Goal: Information Seeking & Learning: Compare options

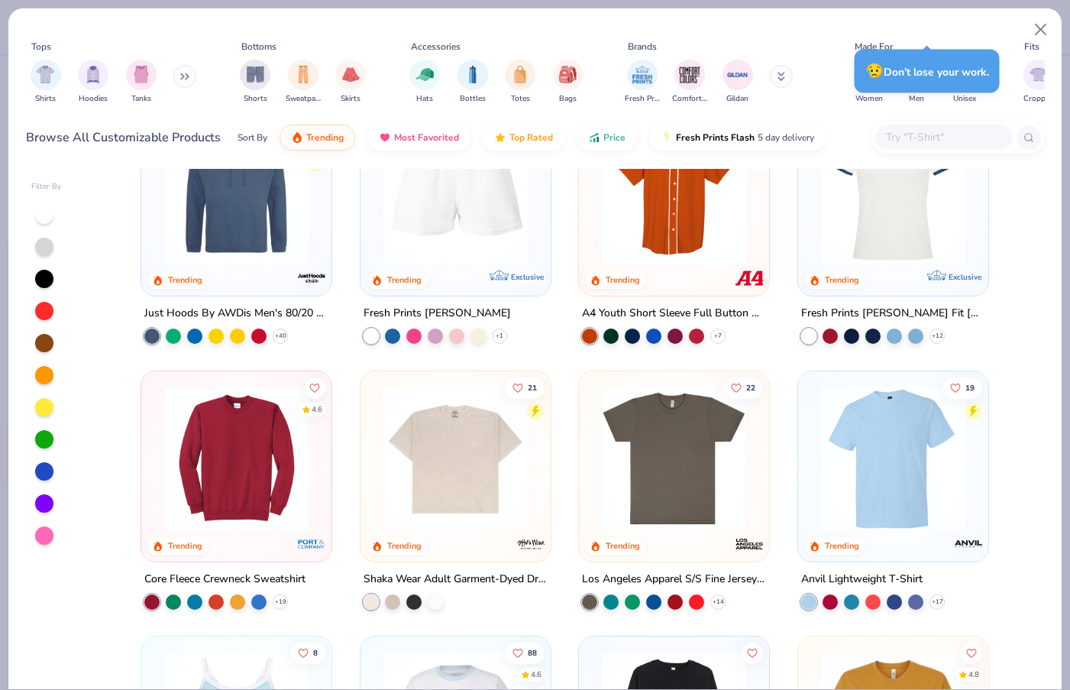
scroll to position [4447, 0]
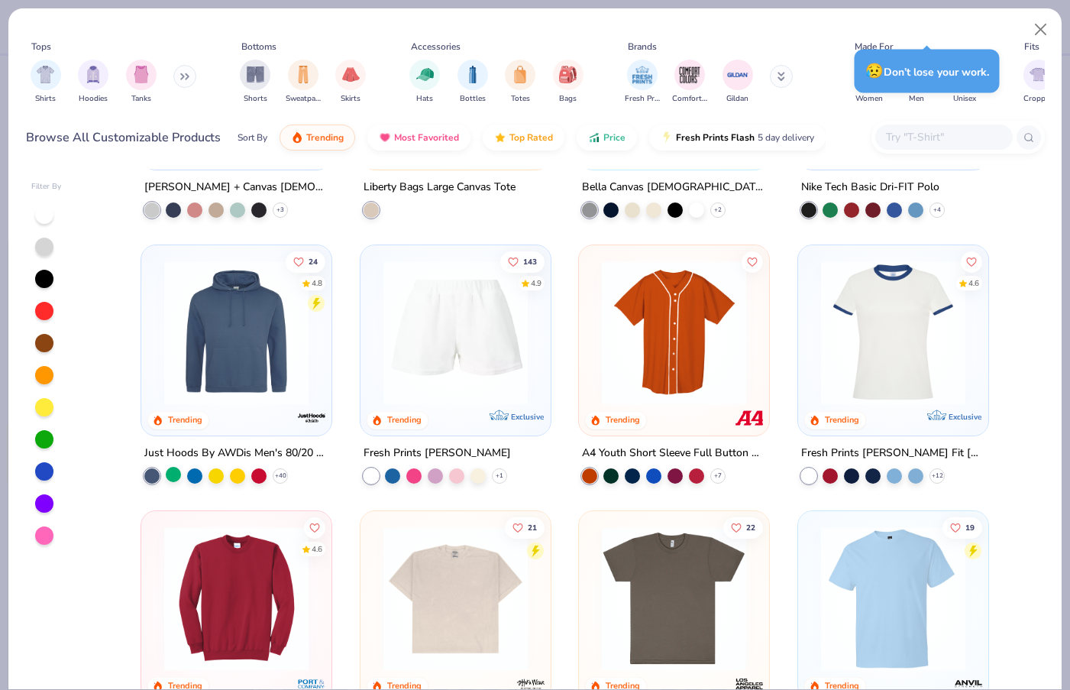
click at [173, 480] on div at bounding box center [173, 473] width 15 height 15
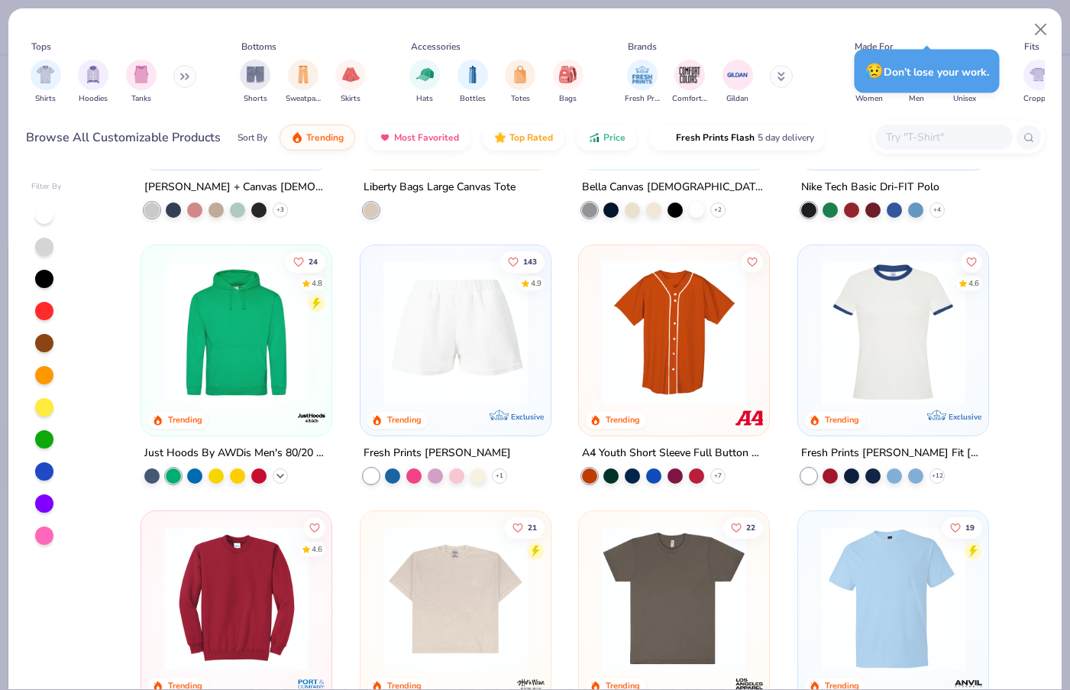
click at [278, 476] on icon at bounding box center [280, 475] width 12 height 12
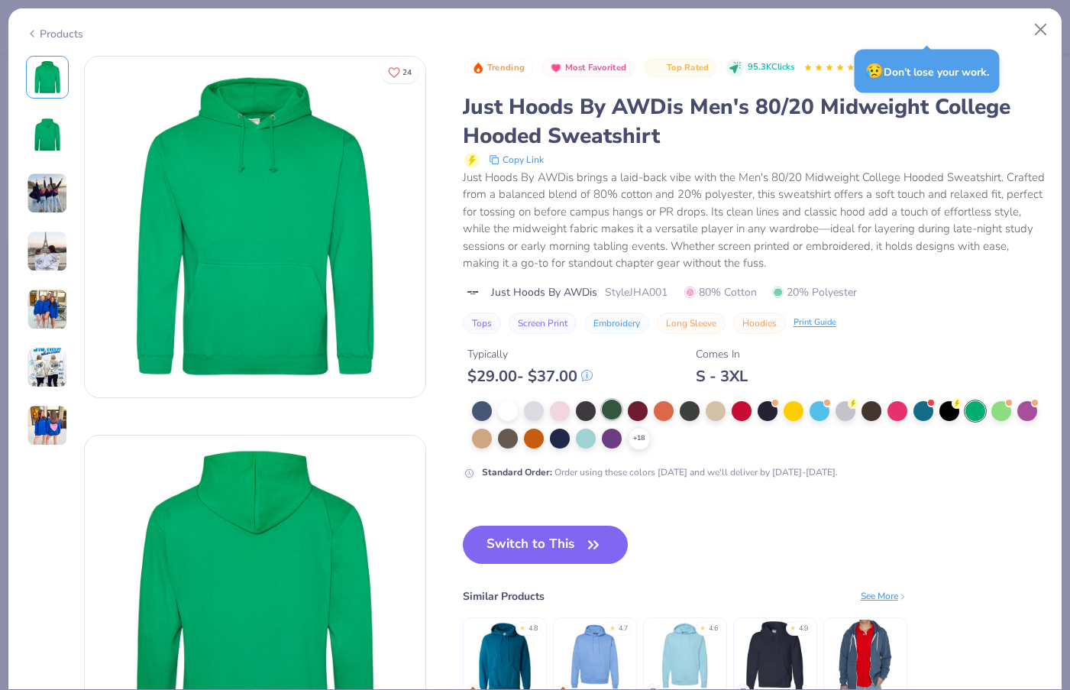
click at [616, 407] on div at bounding box center [612, 409] width 20 height 20
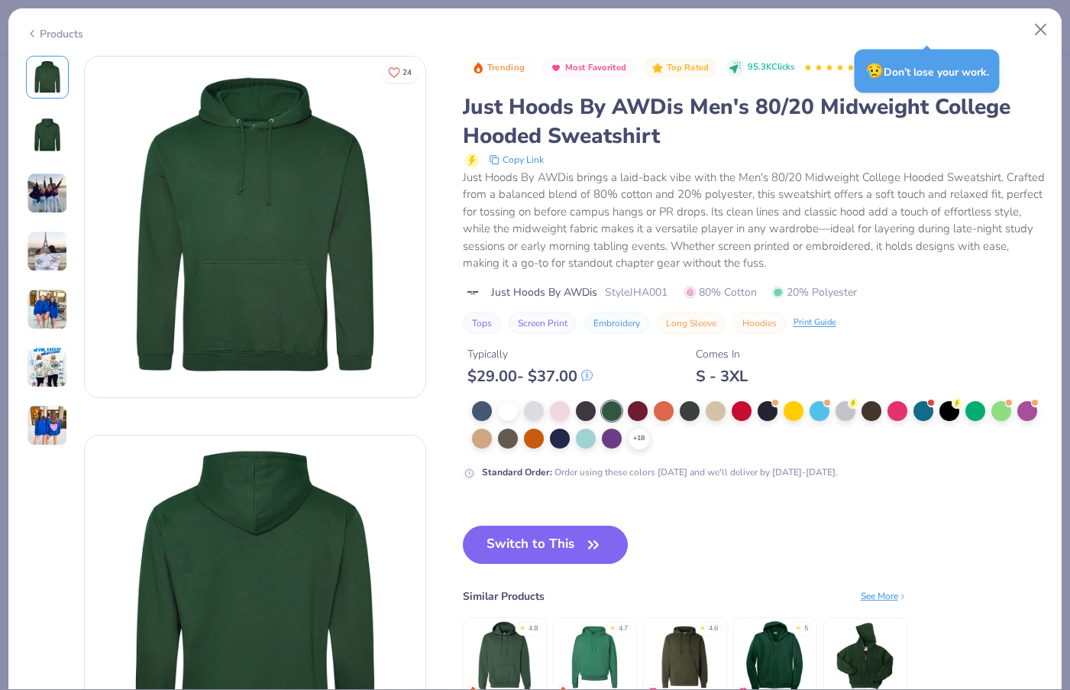
click at [870, 632] on img at bounding box center [865, 655] width 73 height 73
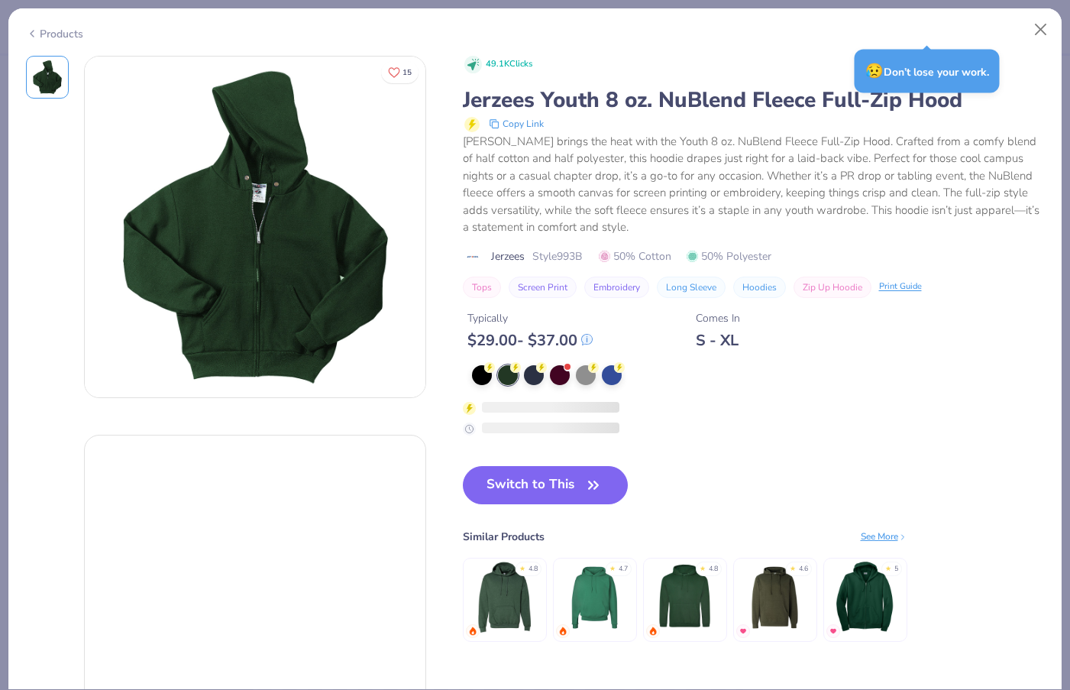
type textarea "x"
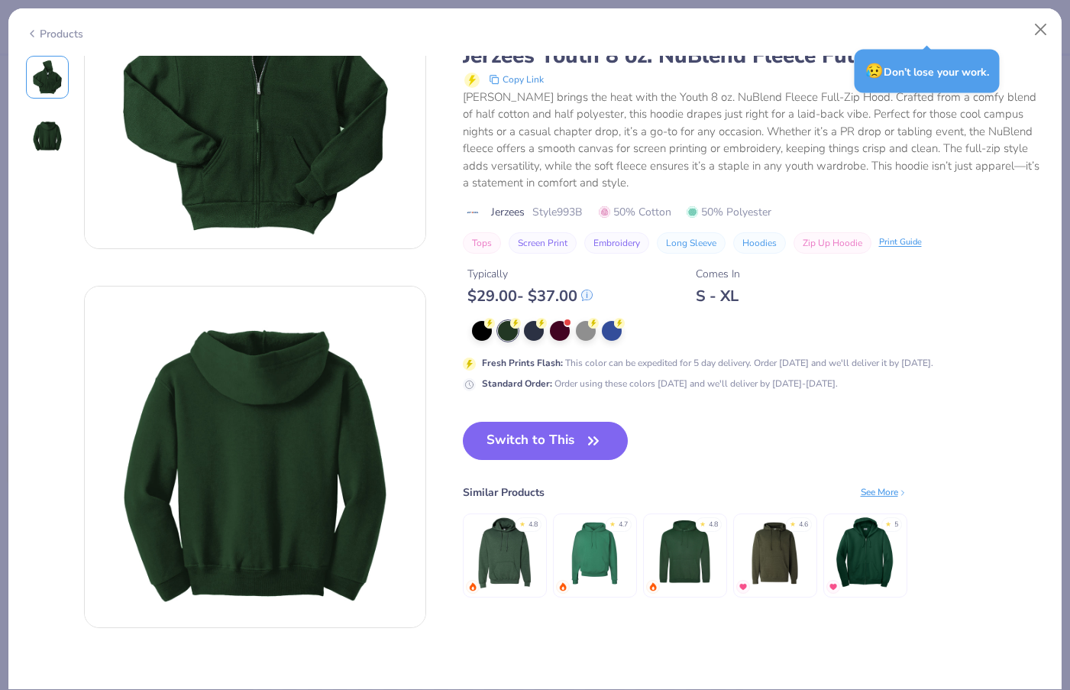
scroll to position [148, 0]
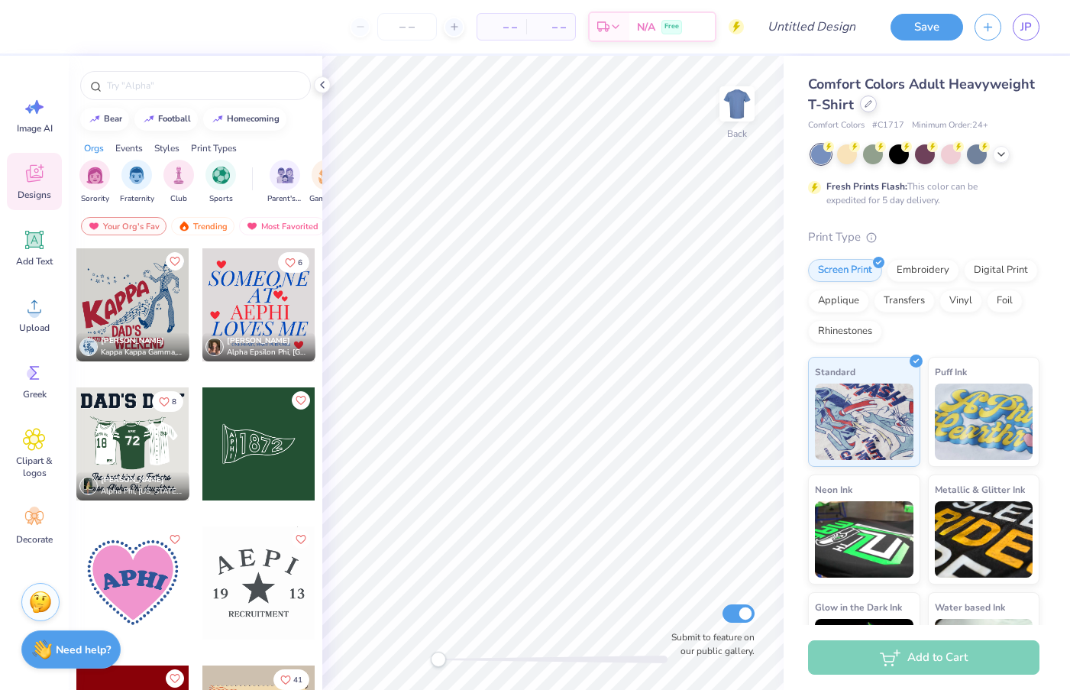
click at [867, 108] on div at bounding box center [868, 103] width 17 height 17
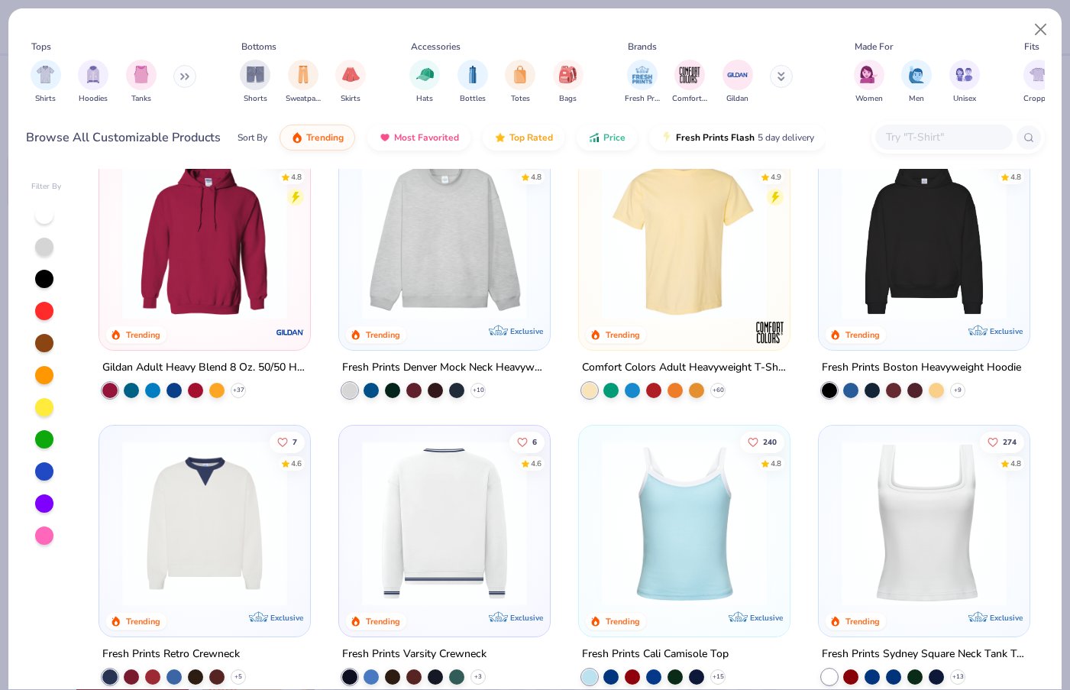
scroll to position [63, 0]
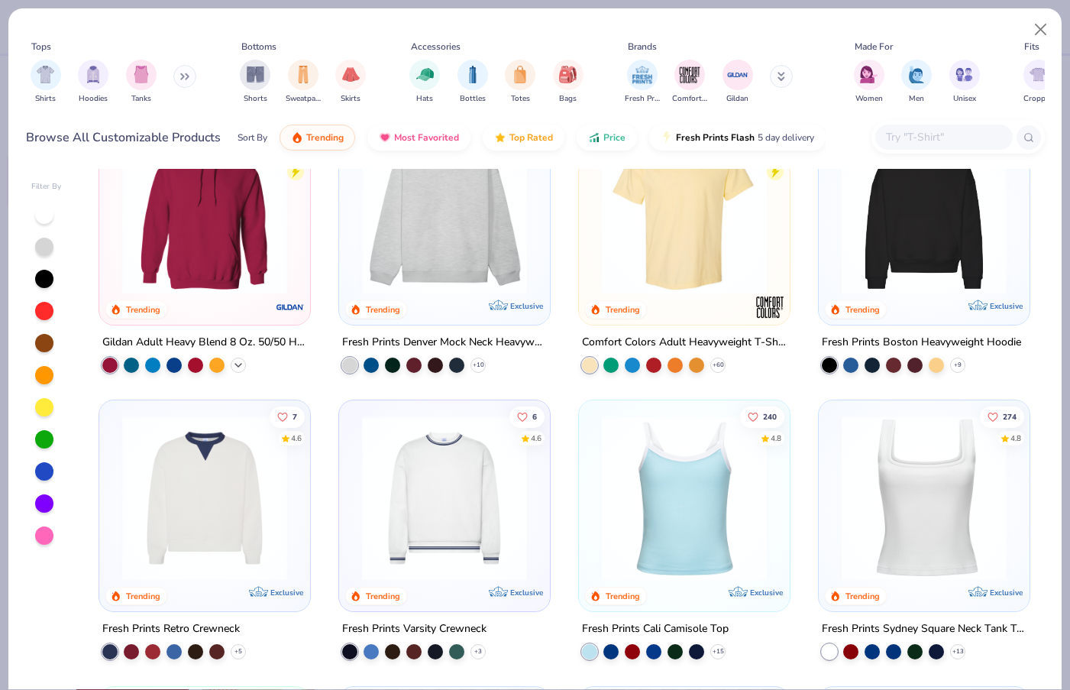
click at [240, 363] on polyline at bounding box center [238, 364] width 6 height 3
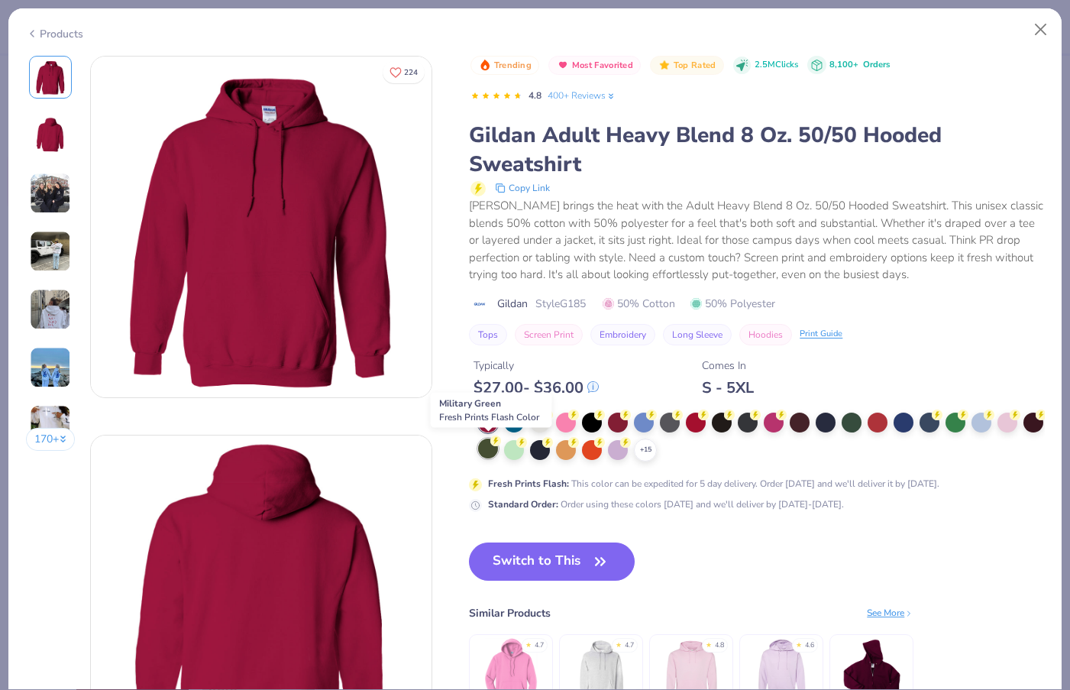
click at [486, 447] on div at bounding box center [488, 448] width 20 height 20
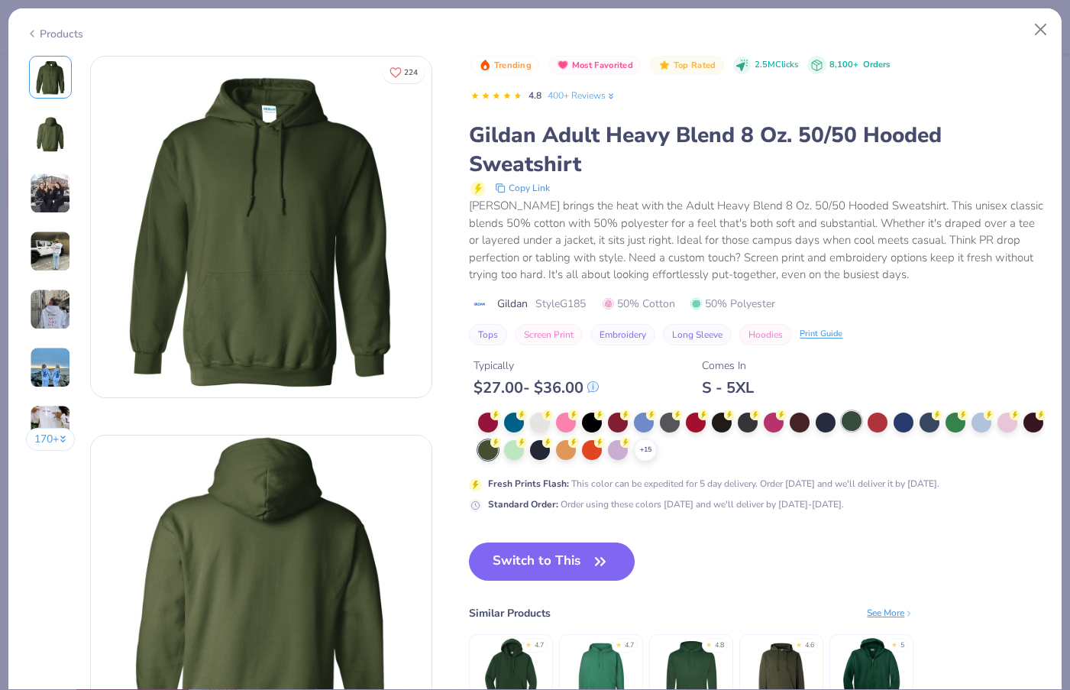
click at [855, 415] on div at bounding box center [852, 421] width 20 height 20
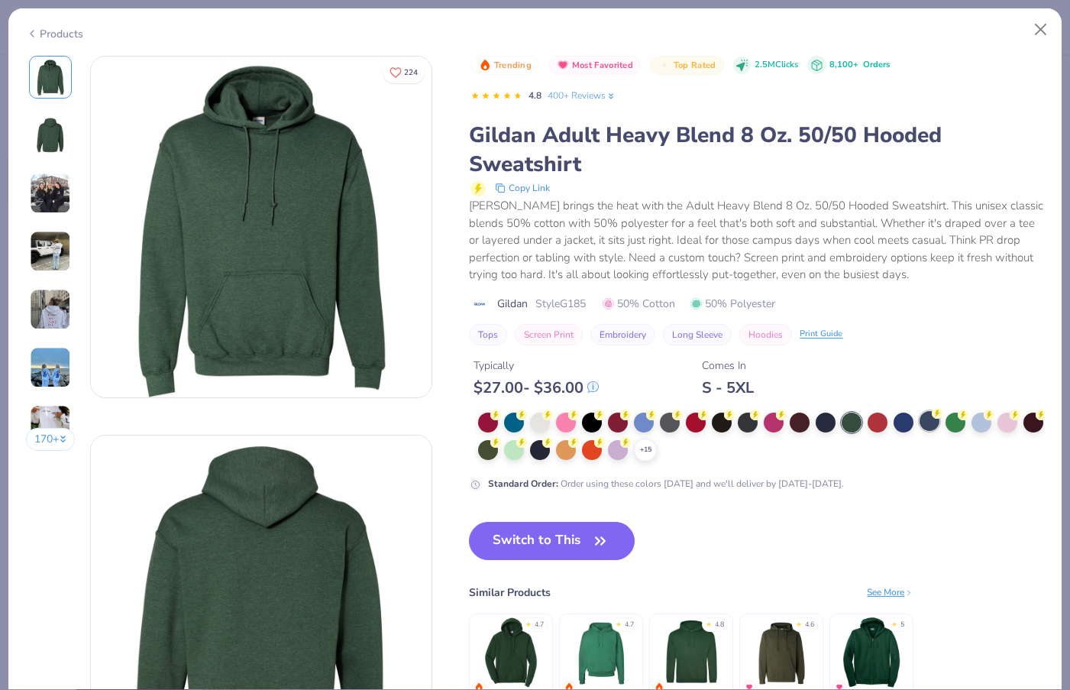
click at [934, 420] on div at bounding box center [929, 421] width 20 height 20
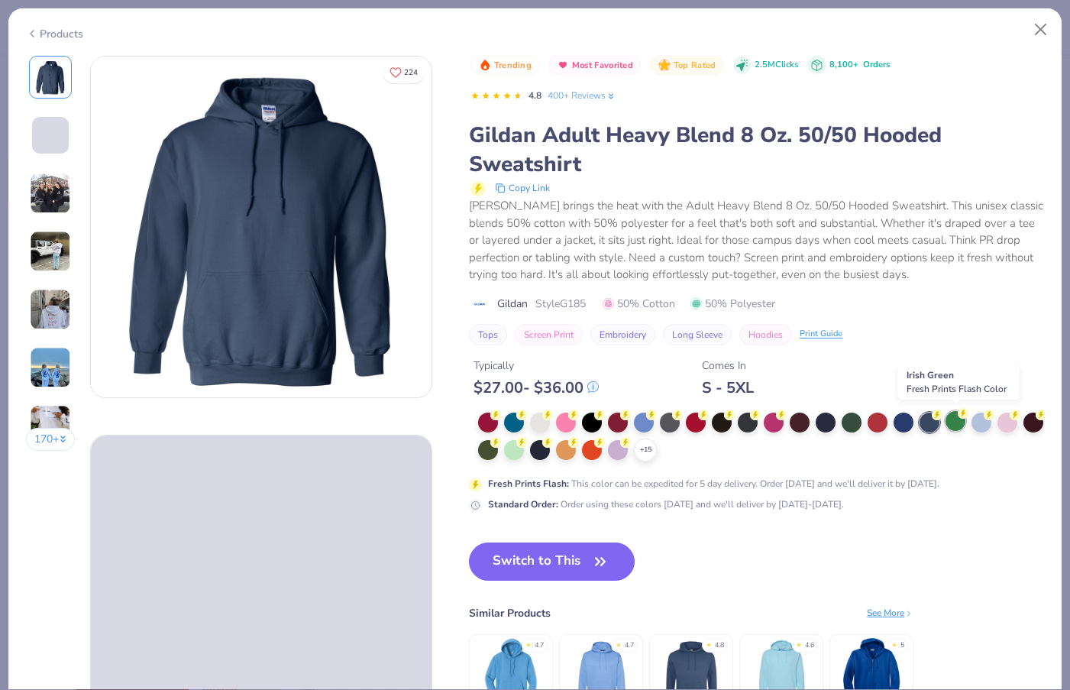
click at [954, 421] on div at bounding box center [955, 421] width 20 height 20
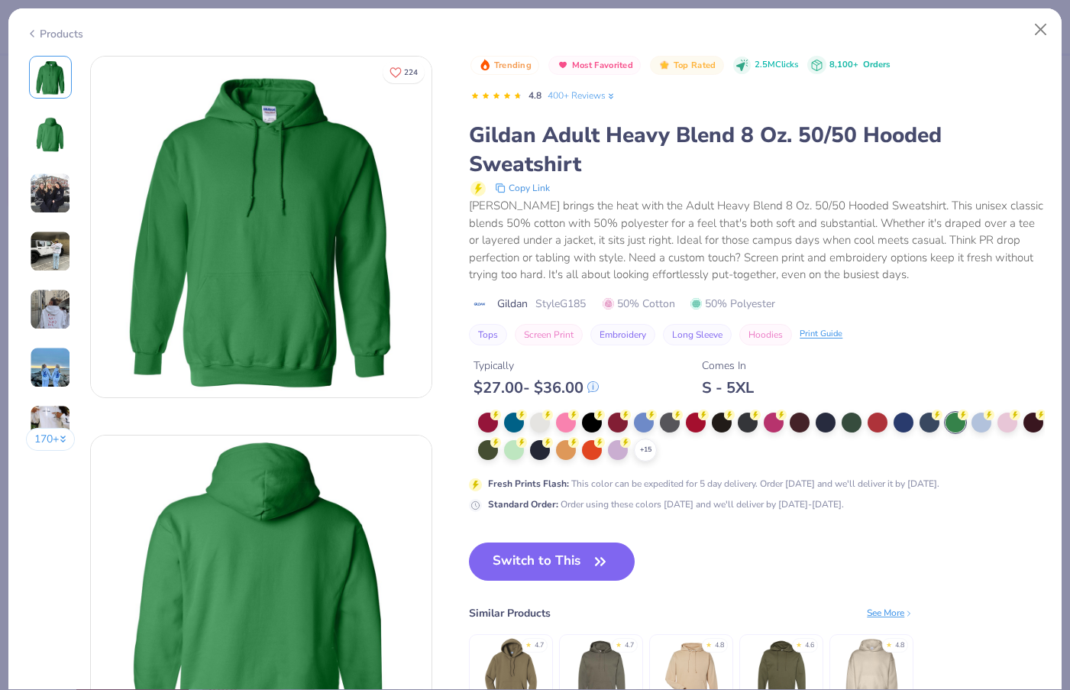
click at [44, 31] on div "Products" at bounding box center [54, 34] width 57 height 16
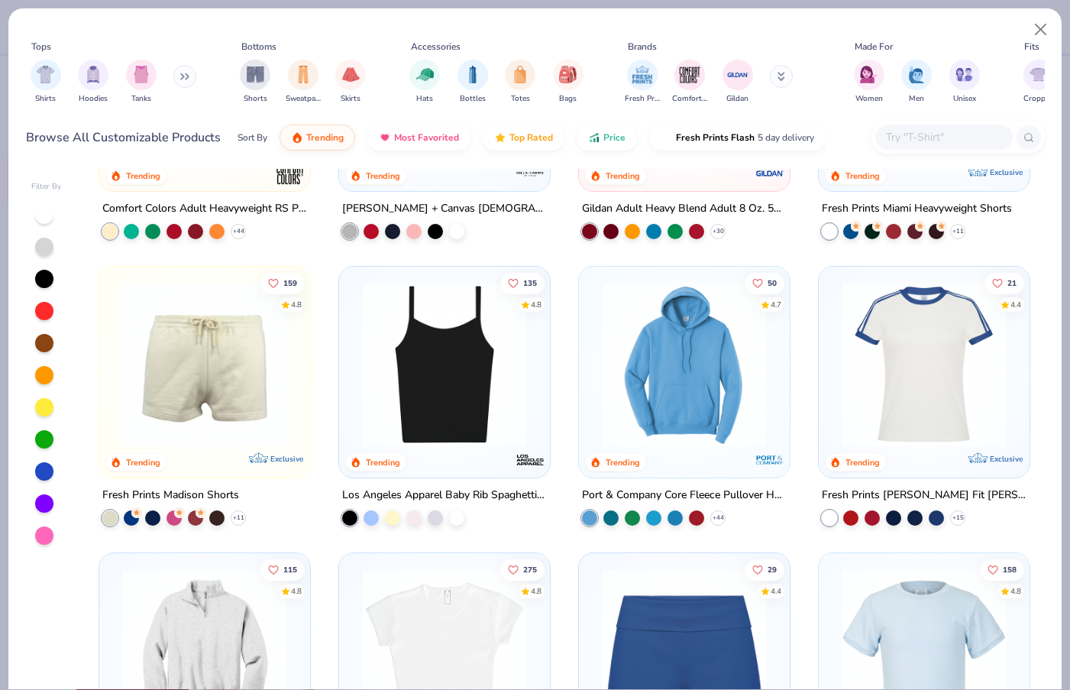
scroll to position [1058, 0]
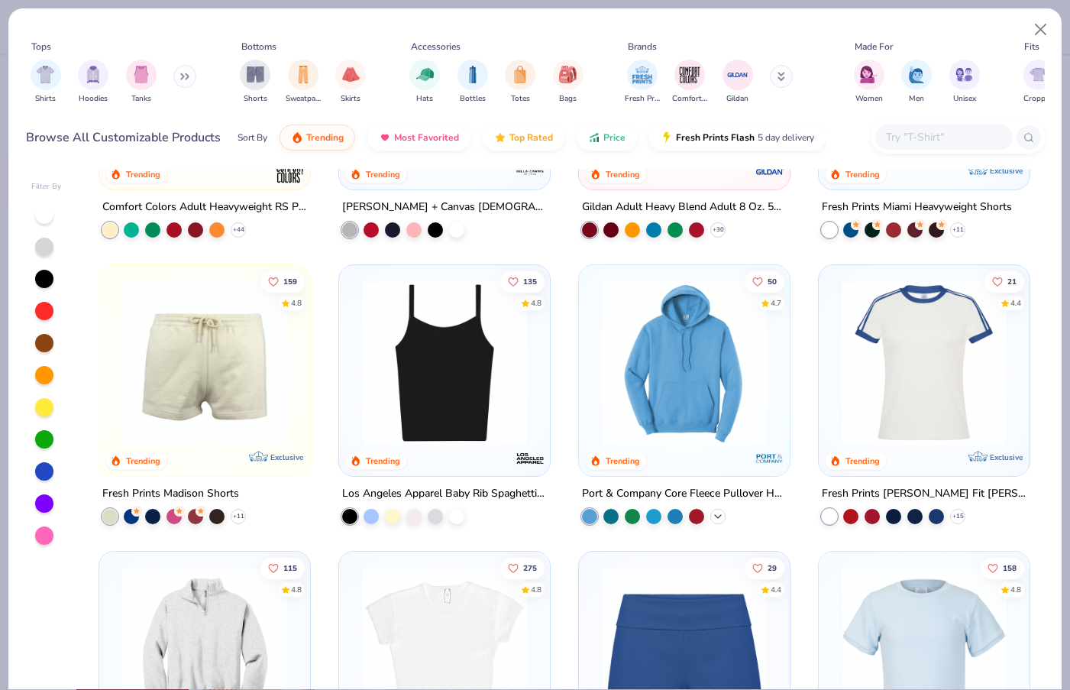
click at [722, 518] on icon at bounding box center [718, 516] width 12 height 12
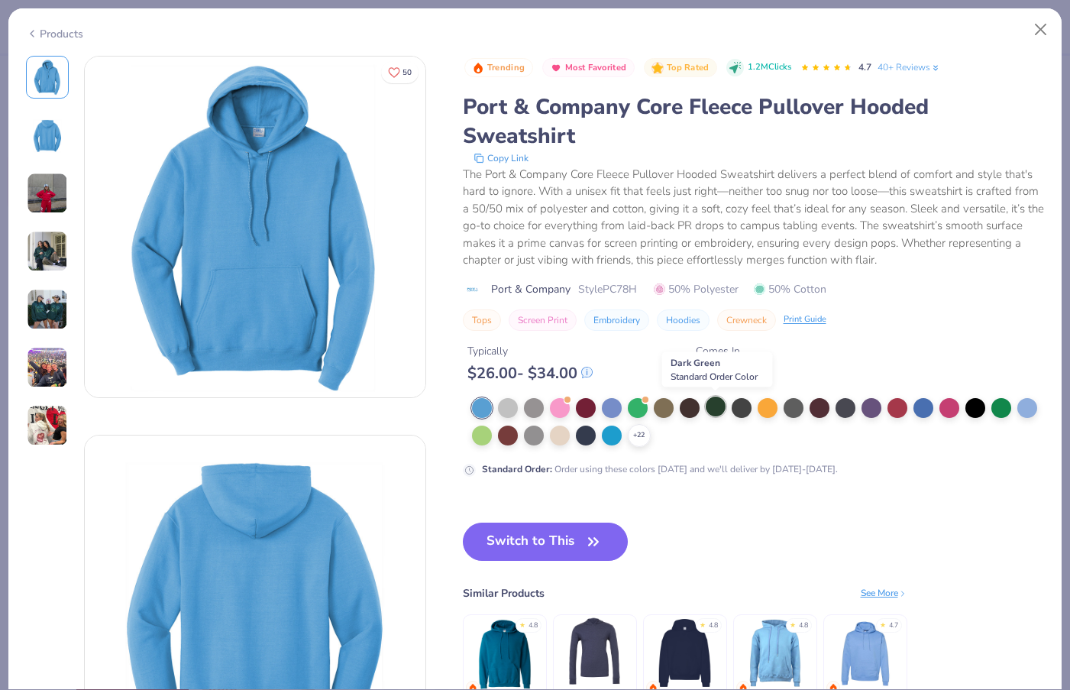
click at [713, 405] on div at bounding box center [716, 406] width 20 height 20
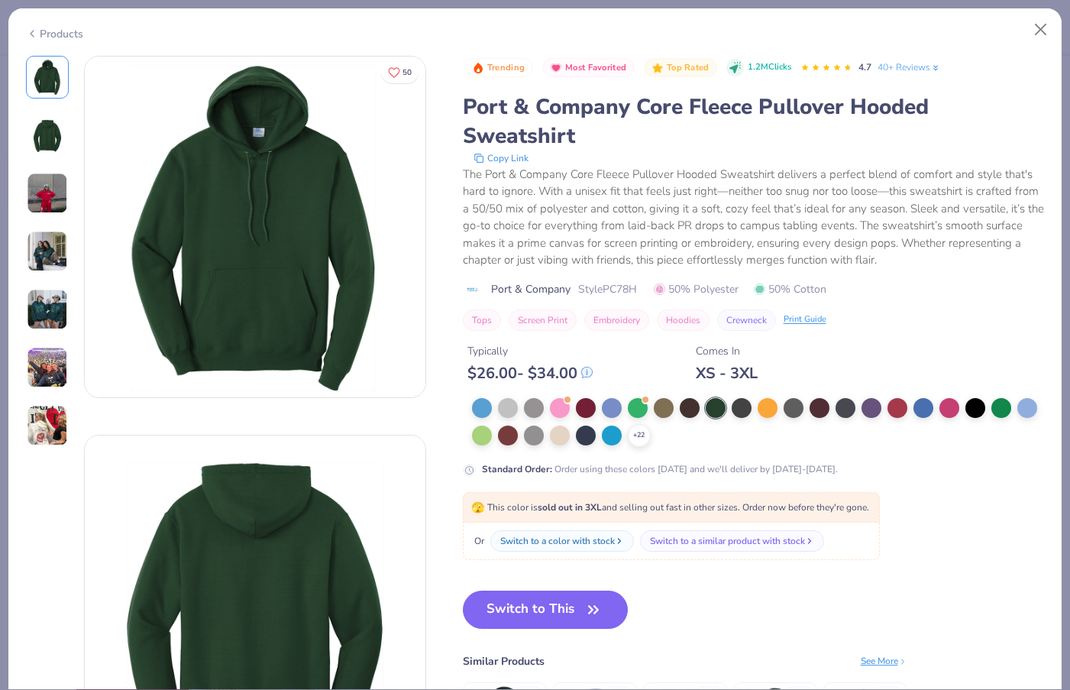
click at [66, 29] on div "Products" at bounding box center [54, 34] width 57 height 16
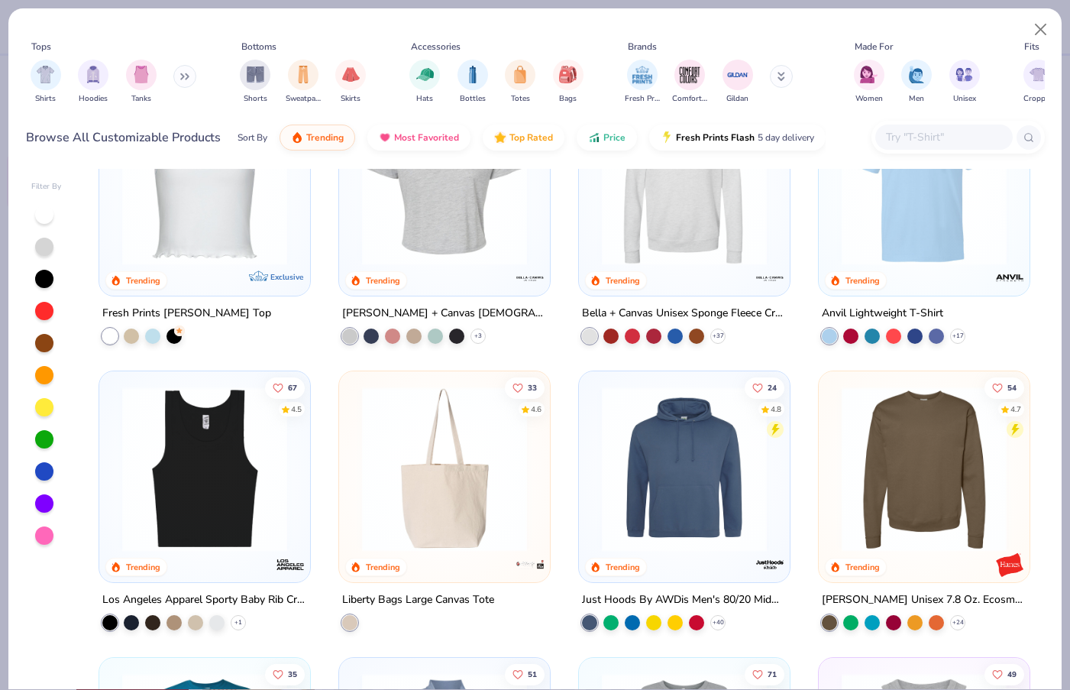
scroll to position [4392, 0]
